Goal: Task Accomplishment & Management: Manage account settings

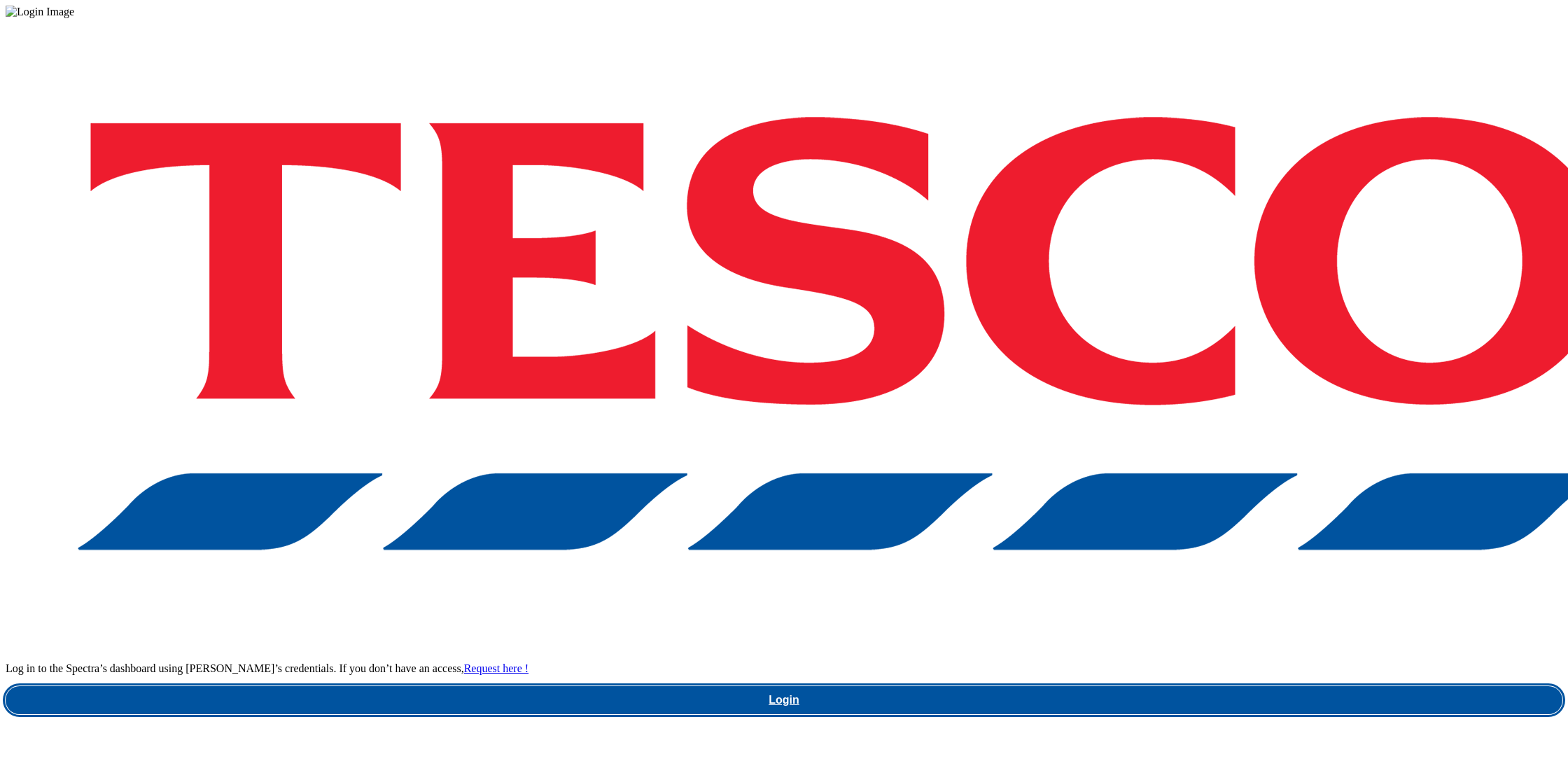
click at [1173, 686] on link "Login" at bounding box center [784, 700] width 1557 height 28
